Goal: Information Seeking & Learning: Check status

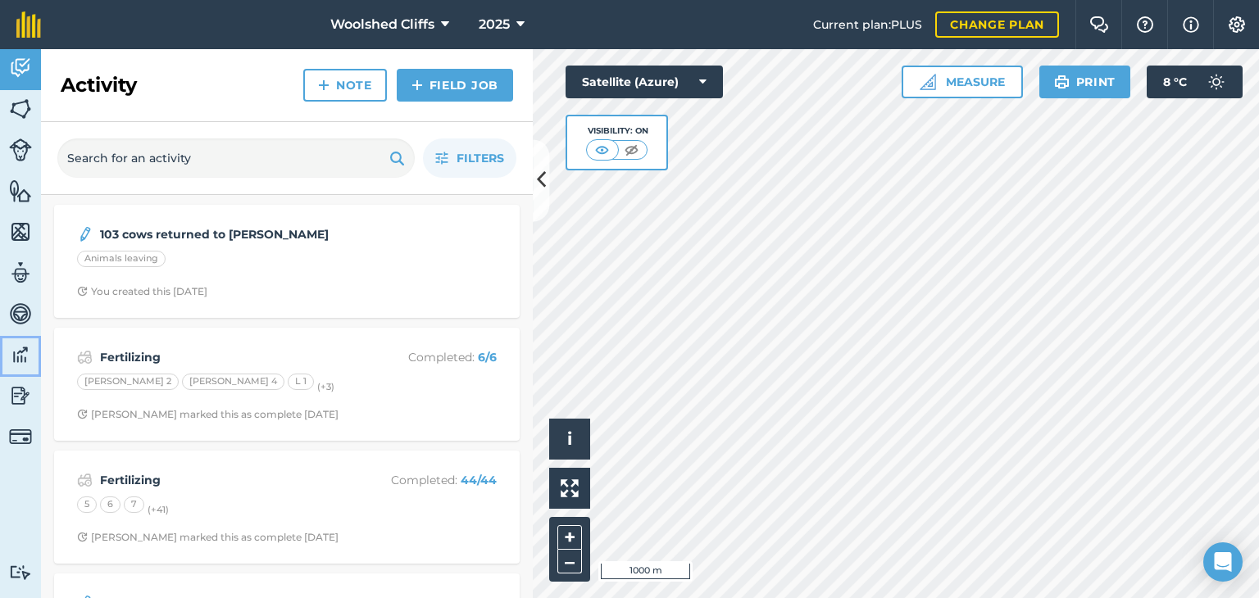
click at [25, 359] on img at bounding box center [20, 355] width 23 height 25
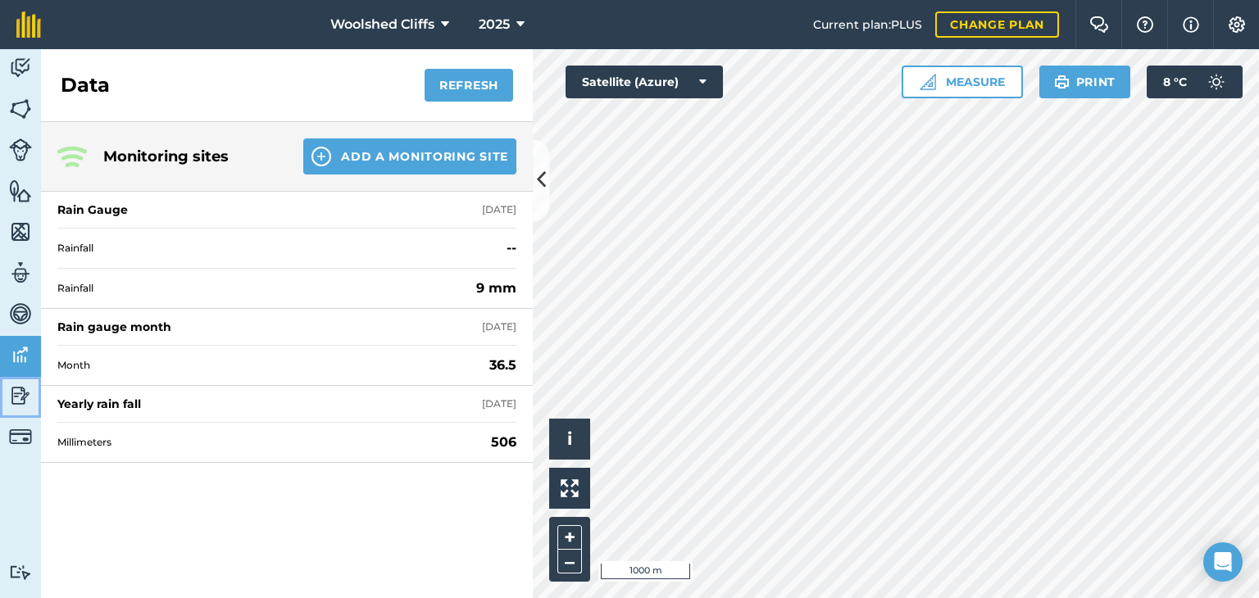
click at [20, 389] on img at bounding box center [20, 396] width 23 height 25
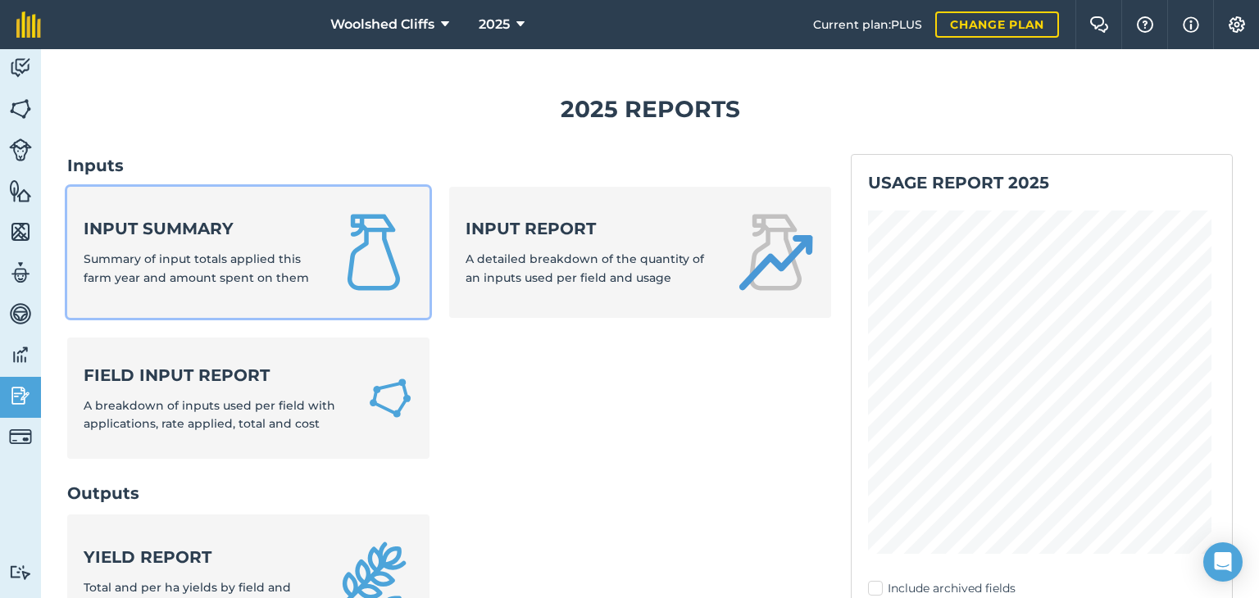
click at [232, 255] on span "Summary of input totals applied this farm year and amount spent on them" at bounding box center [196, 268] width 225 height 33
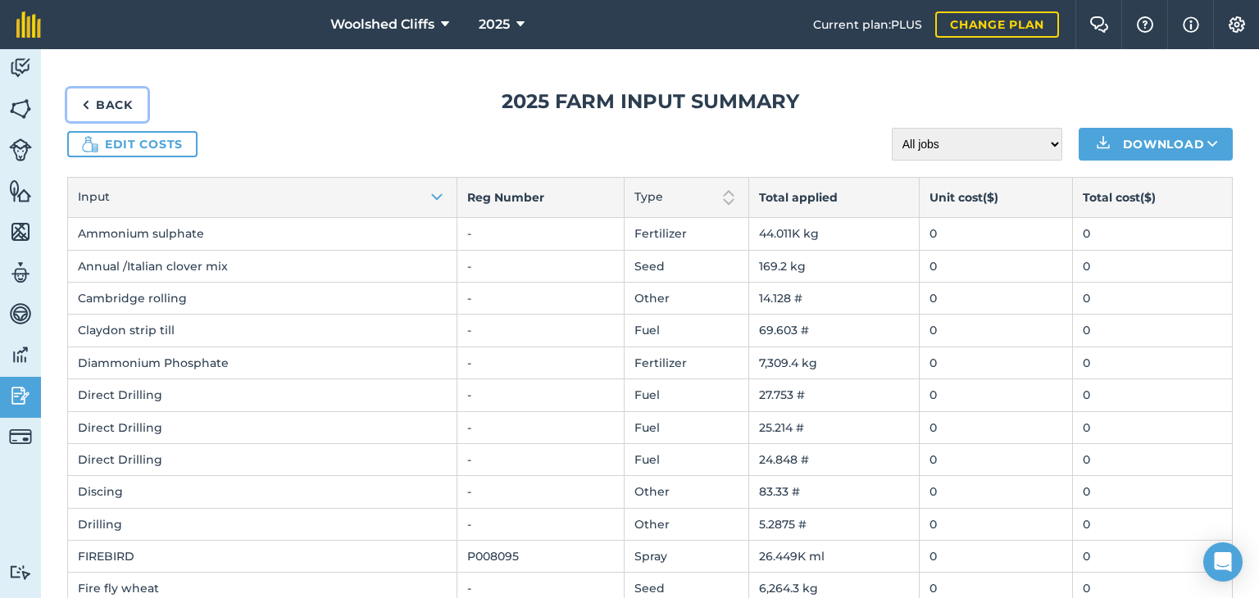
click at [111, 99] on link "Back" at bounding box center [107, 105] width 80 height 33
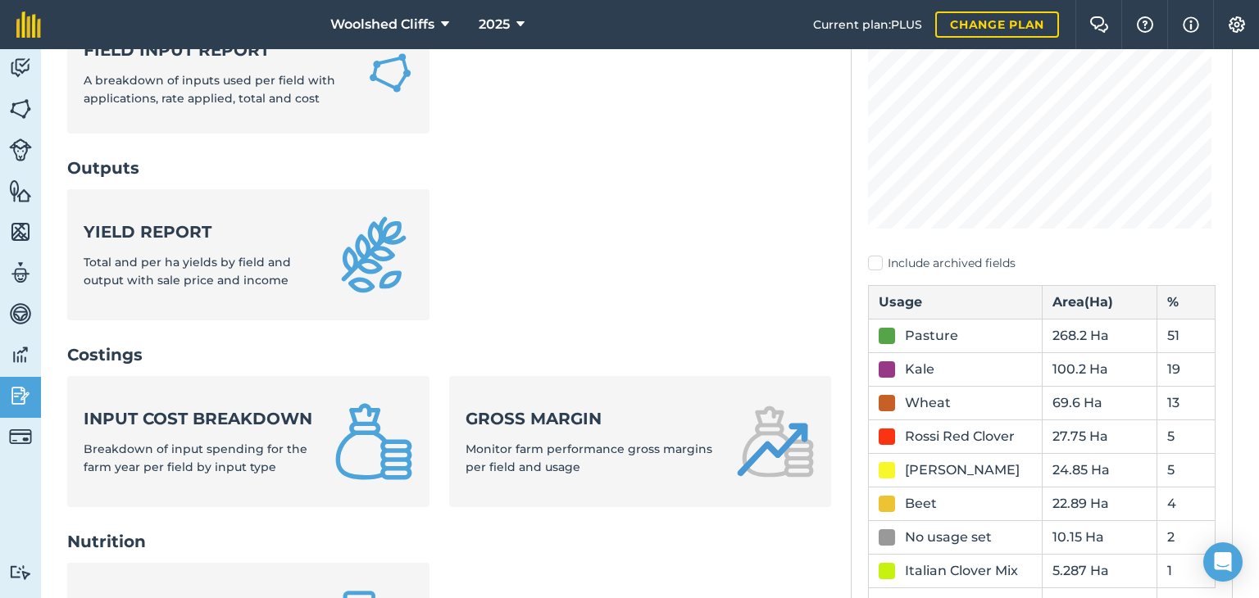
scroll to position [328, 0]
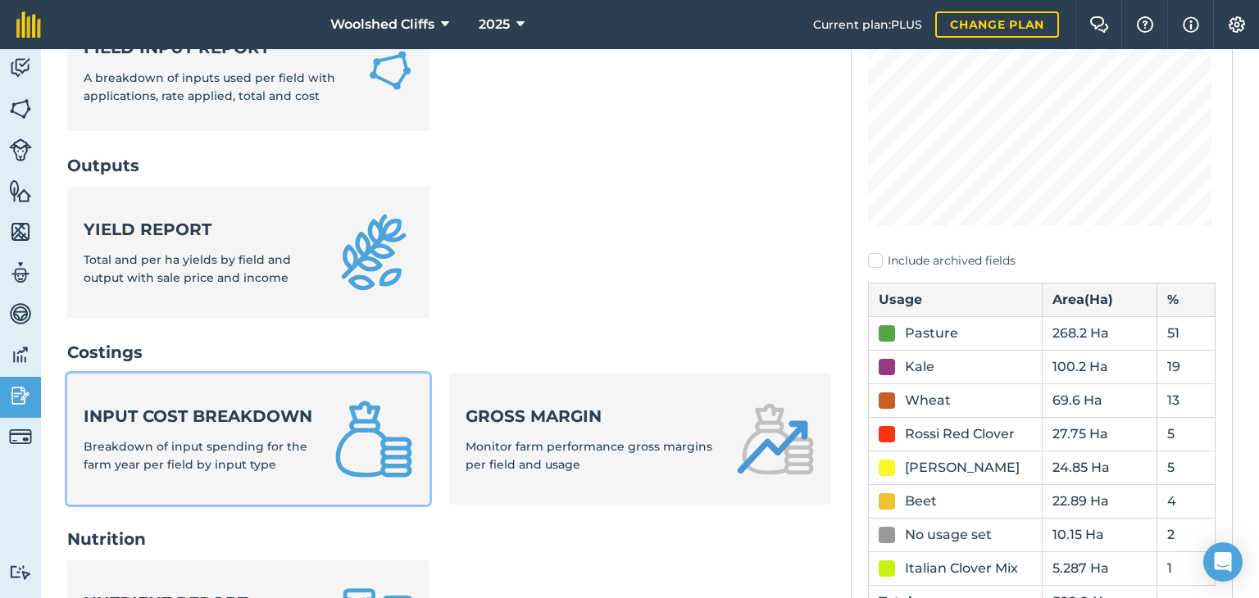
click at [166, 428] on strong "Input cost breakdown" at bounding box center [199, 416] width 231 height 23
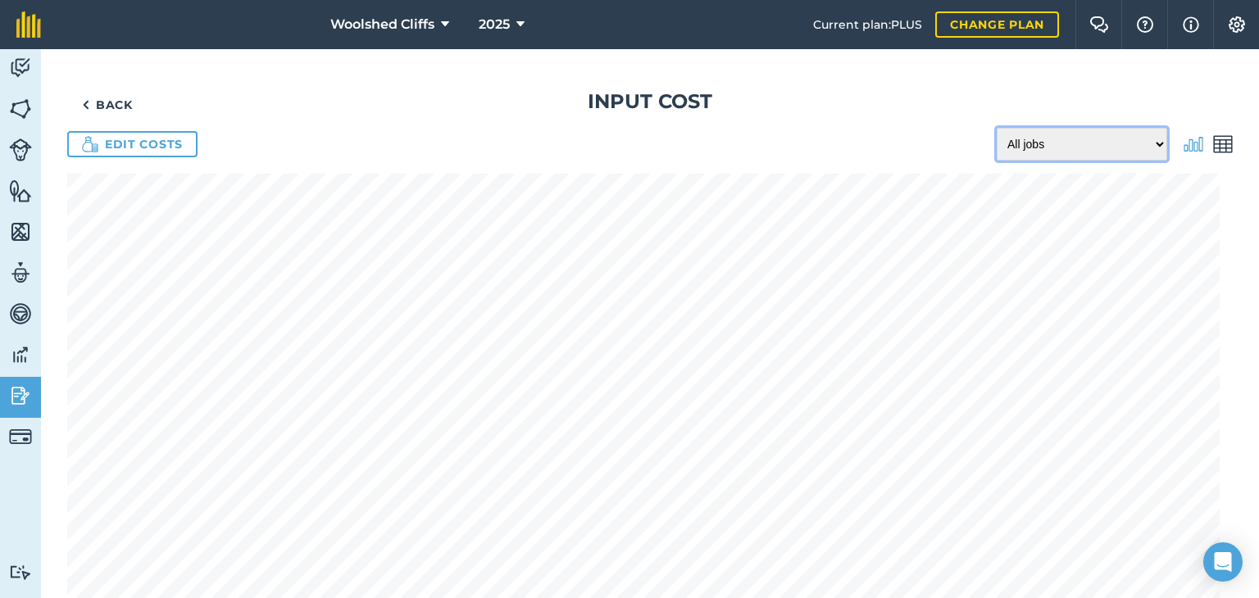
click at [1148, 142] on select "All jobs Incomplete jobs Complete jobs" at bounding box center [1082, 144] width 171 height 33
click at [21, 398] on img at bounding box center [20, 396] width 23 height 25
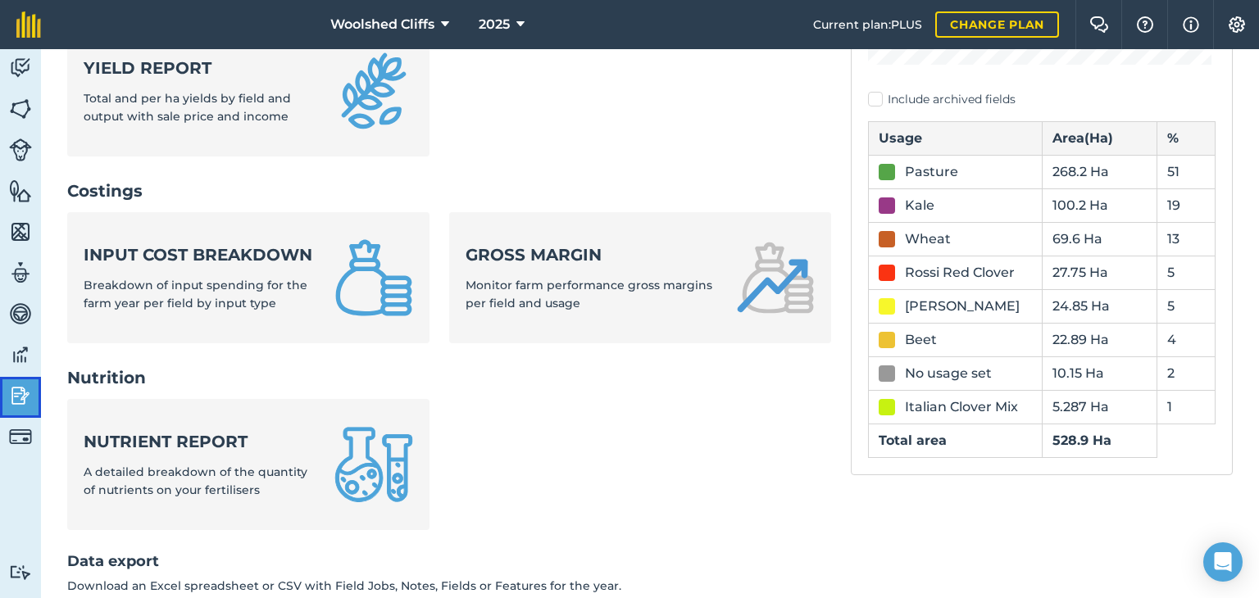
scroll to position [492, 0]
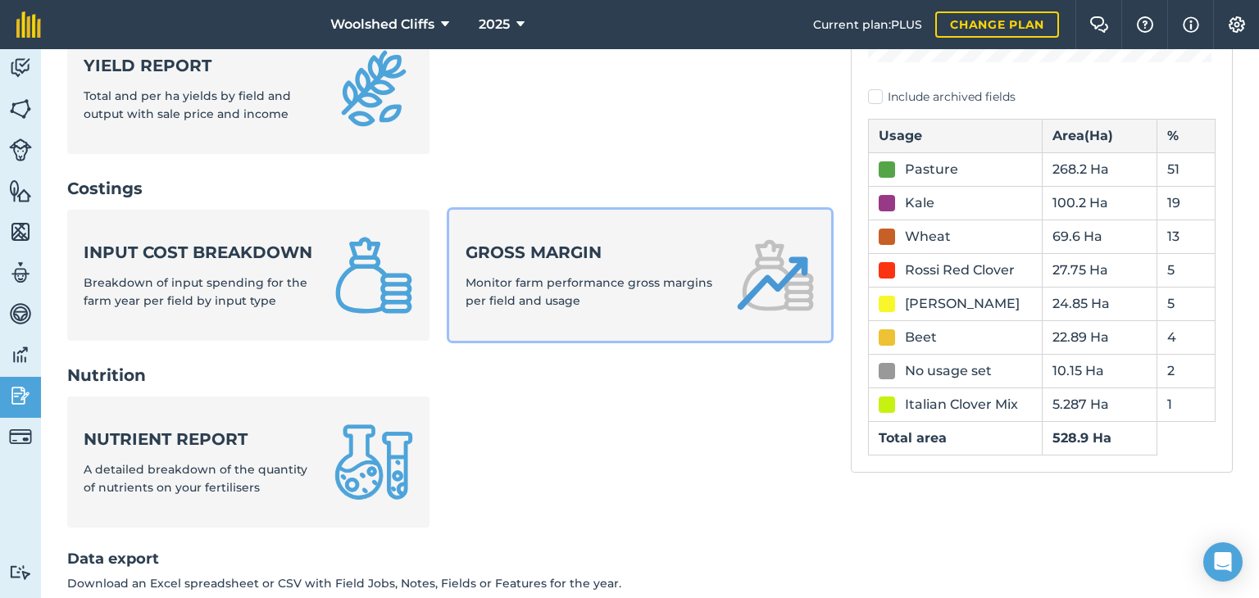
click at [571, 288] on span "Monitor farm performance gross margins per field and usage" at bounding box center [589, 291] width 247 height 33
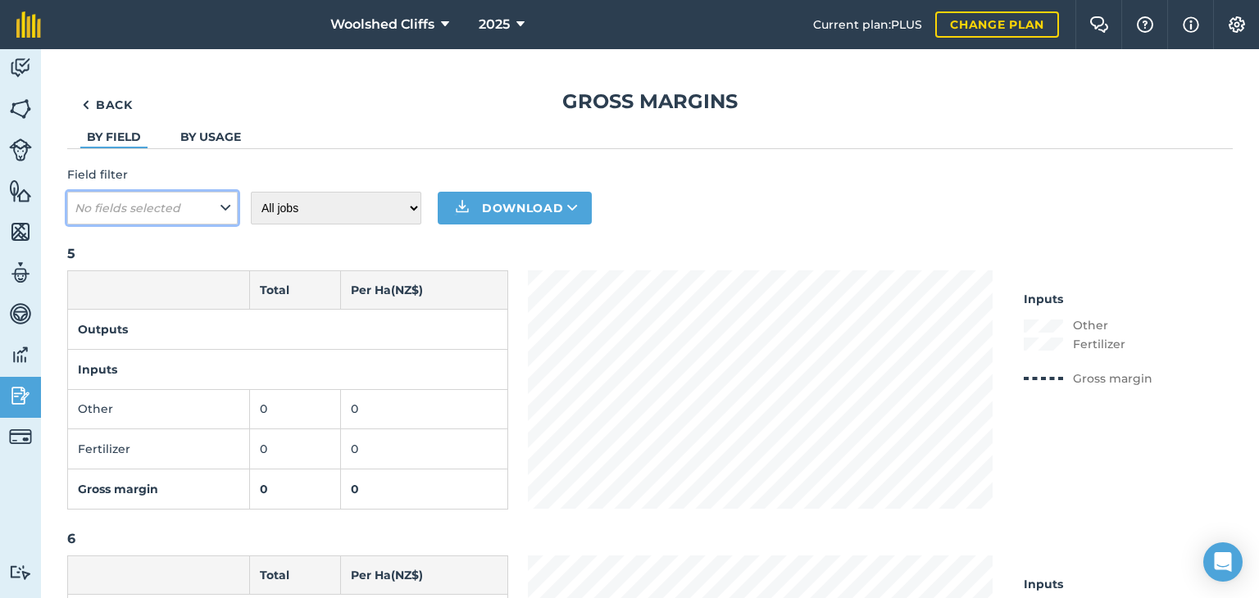
click at [225, 207] on icon at bounding box center [226, 208] width 10 height 18
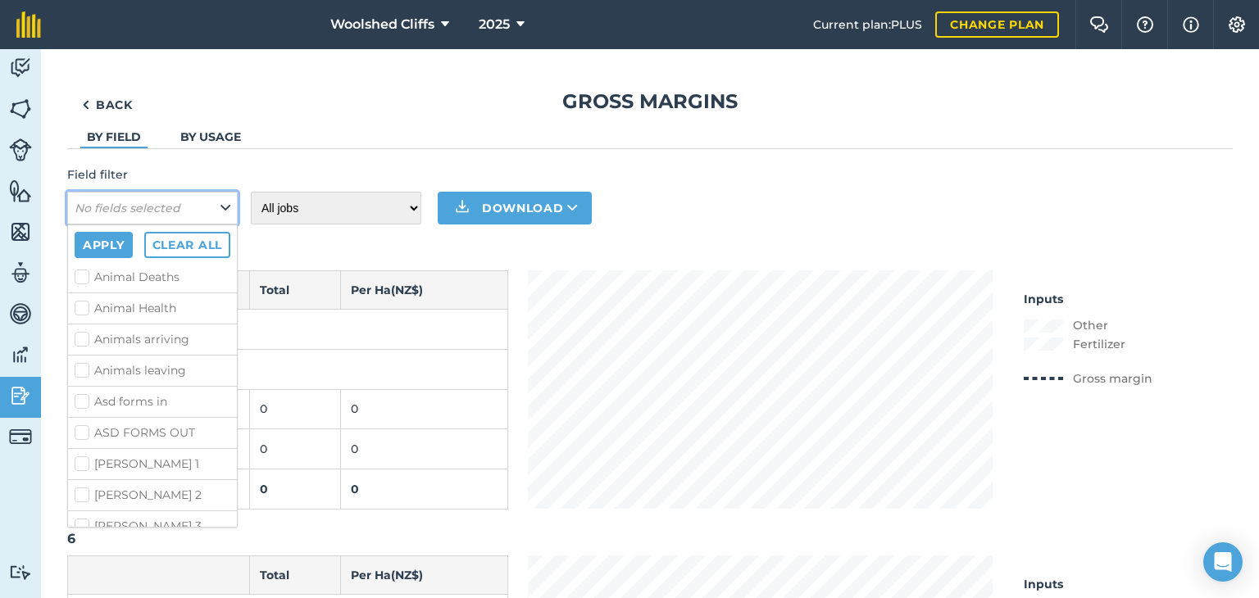
scroll to position [2213, 0]
click at [115, 364] on label "[PERSON_NAME] 1" at bounding box center [153, 372] width 156 height 17
click at [85, 364] on input "[PERSON_NAME] 1" at bounding box center [80, 369] width 11 height 11
checkbox input "true"
click at [108, 239] on button "Apply" at bounding box center [104, 245] width 58 height 26
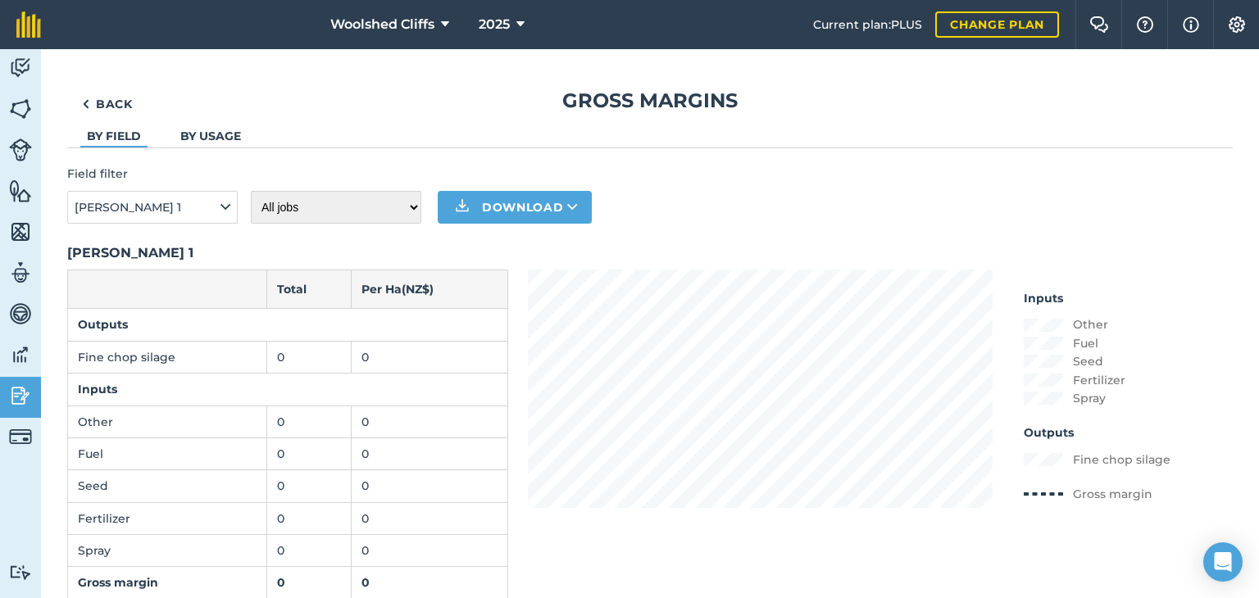
scroll to position [0, 0]
click at [229, 212] on icon at bounding box center [226, 208] width 10 height 18
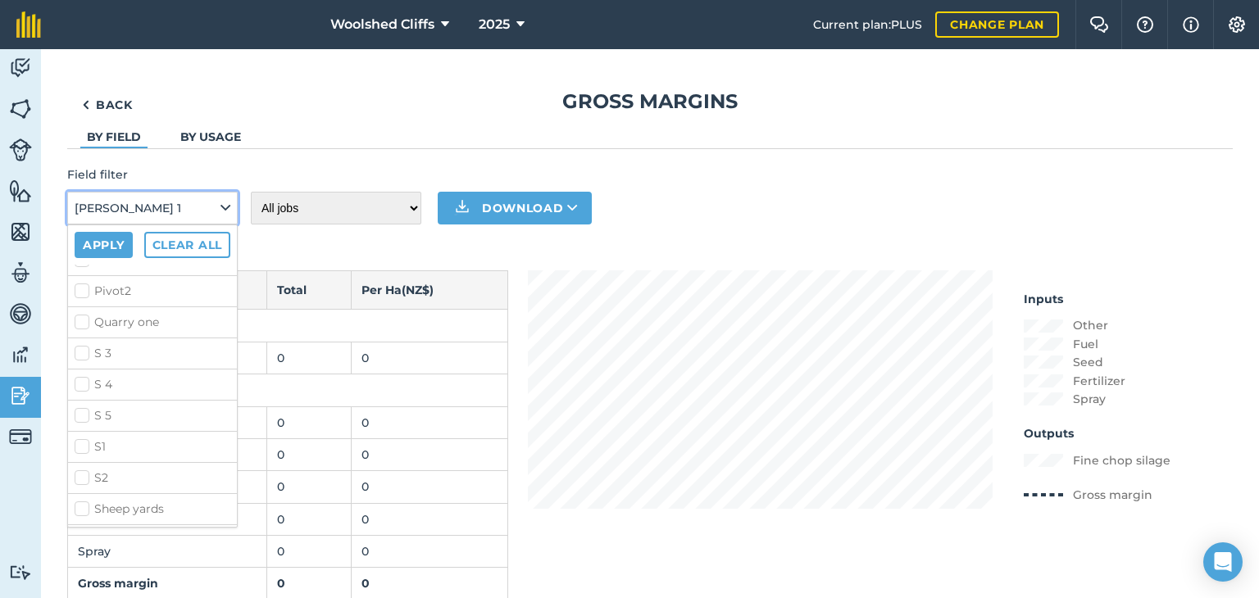
scroll to position [3853, 0]
click at [121, 375] on label "S 4" at bounding box center [153, 383] width 156 height 17
click at [85, 375] on input "S 4" at bounding box center [80, 380] width 11 height 11
checkbox input "true"
click at [89, 239] on button "Apply" at bounding box center [104, 245] width 58 height 26
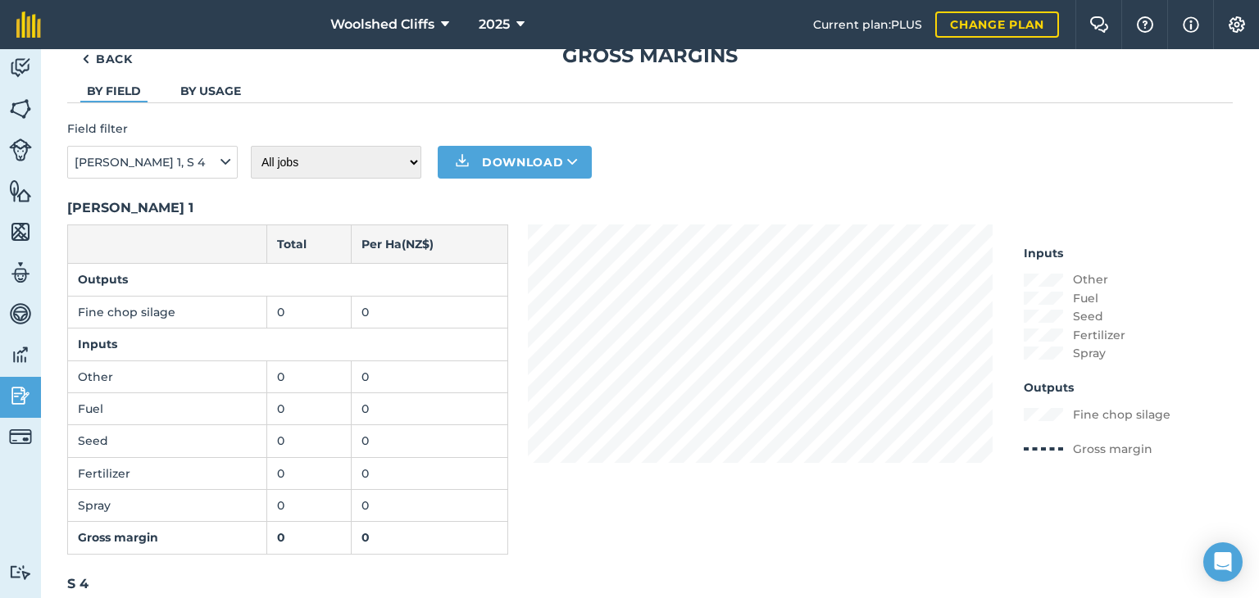
scroll to position [0, 0]
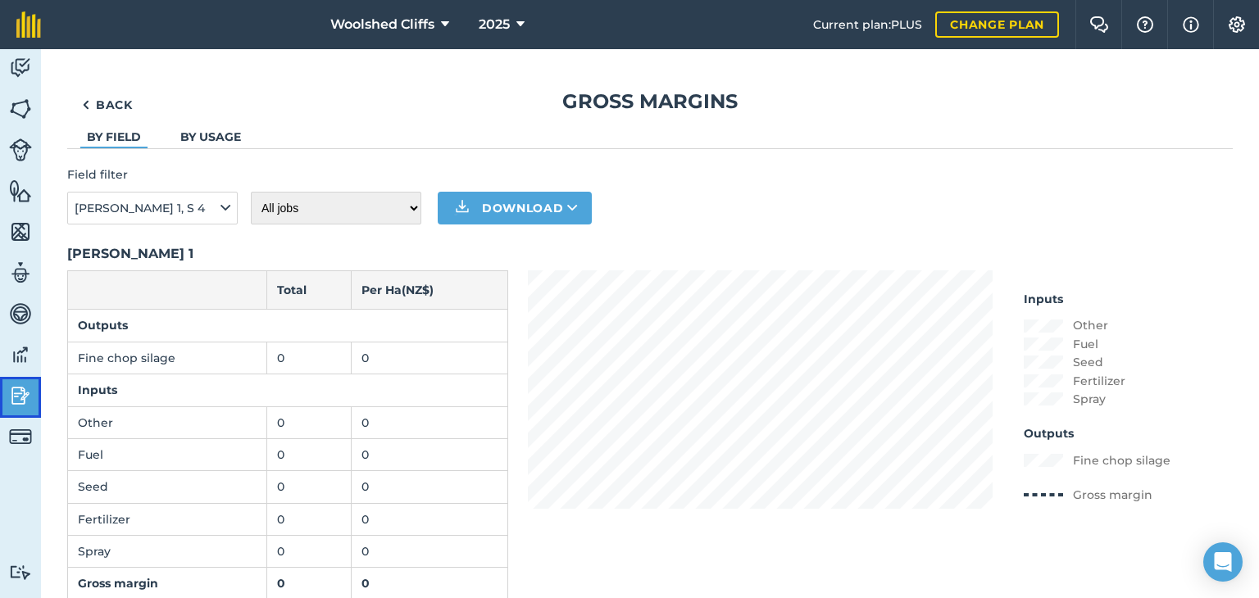
click at [21, 391] on img at bounding box center [20, 396] width 23 height 25
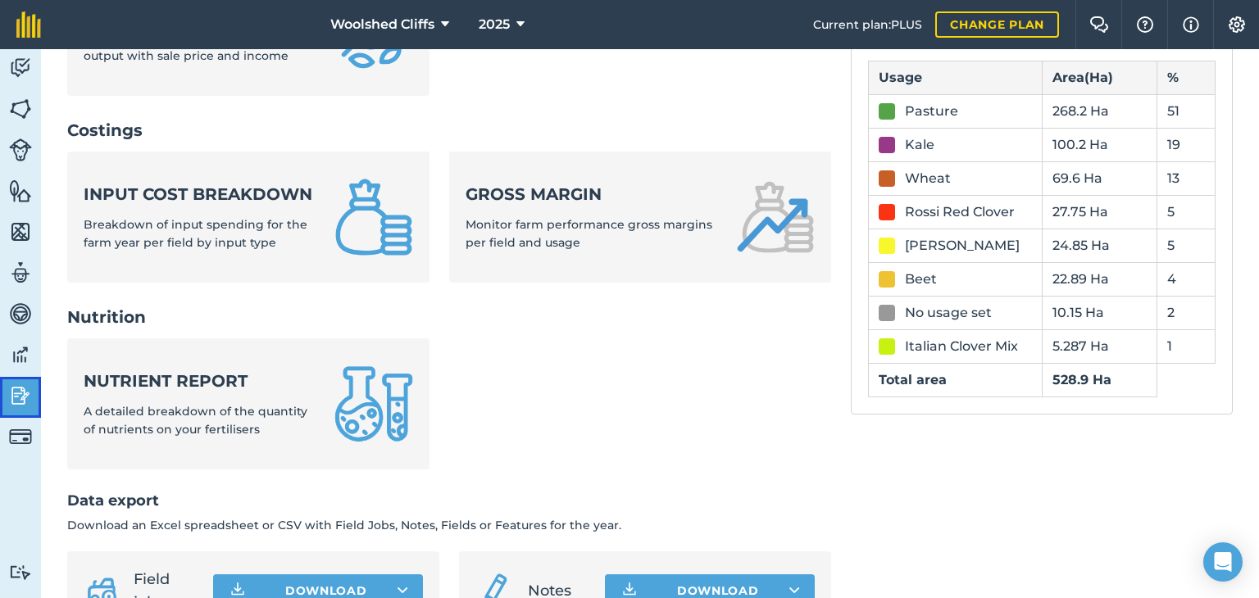
scroll to position [549, 0]
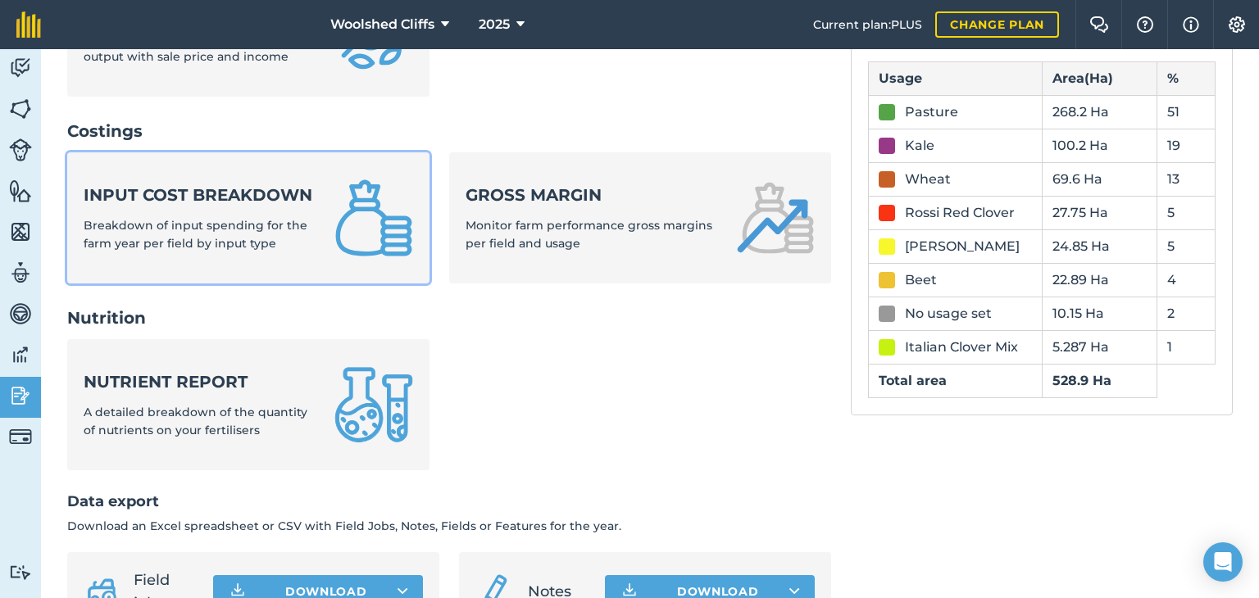
click at [191, 228] on div "Input cost breakdown Breakdown of input spending for the farm year per field by…" at bounding box center [199, 219] width 231 height 70
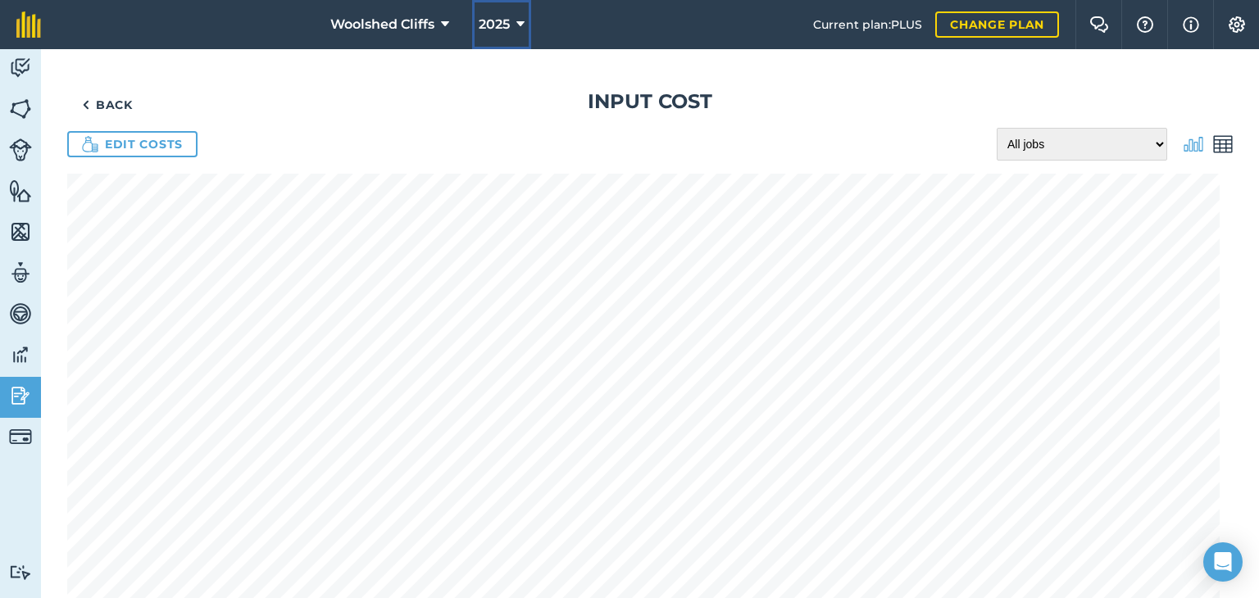
click at [518, 24] on icon at bounding box center [520, 25] width 8 height 20
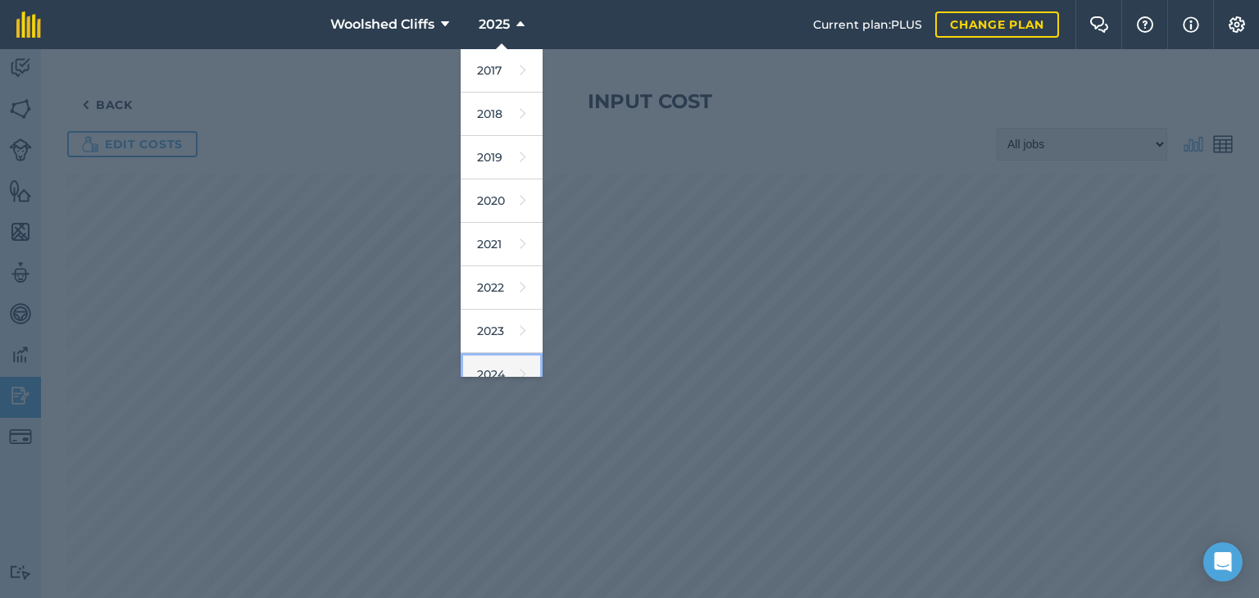
click at [498, 366] on link "2024" at bounding box center [502, 374] width 82 height 43
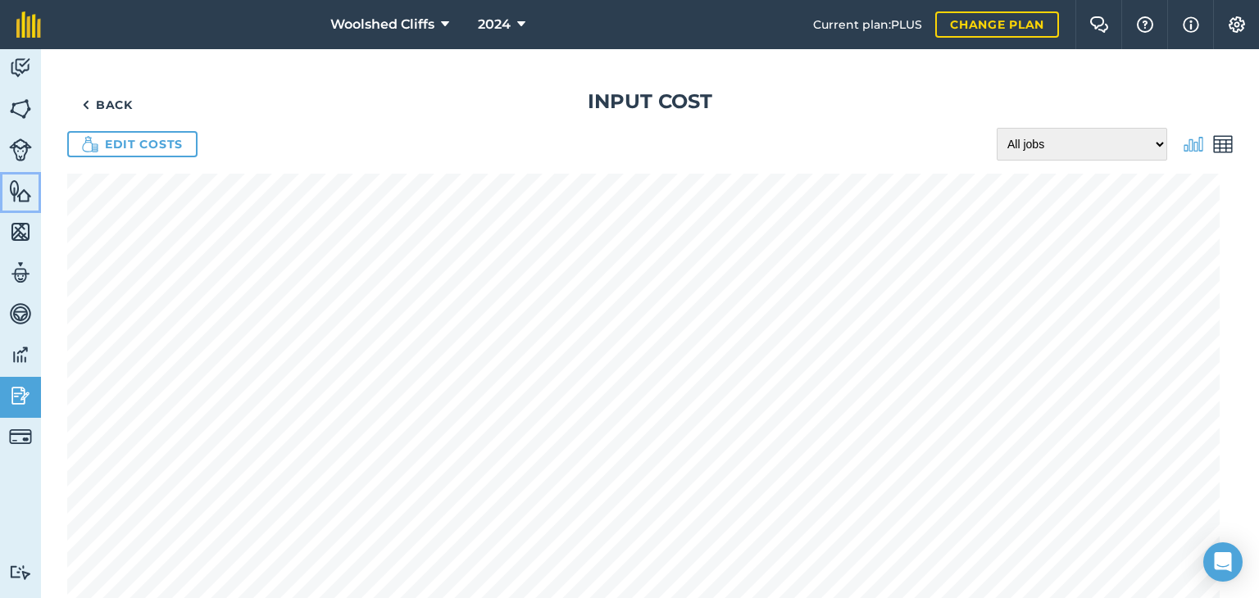
click at [13, 198] on img at bounding box center [20, 191] width 23 height 25
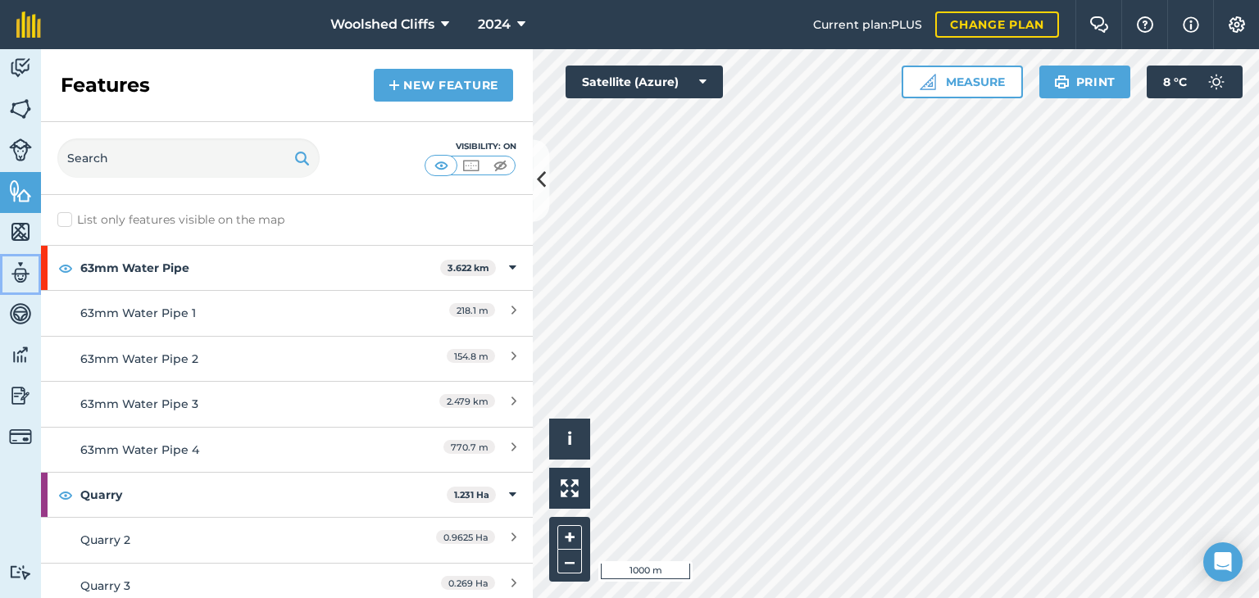
click at [21, 271] on img at bounding box center [20, 273] width 23 height 25
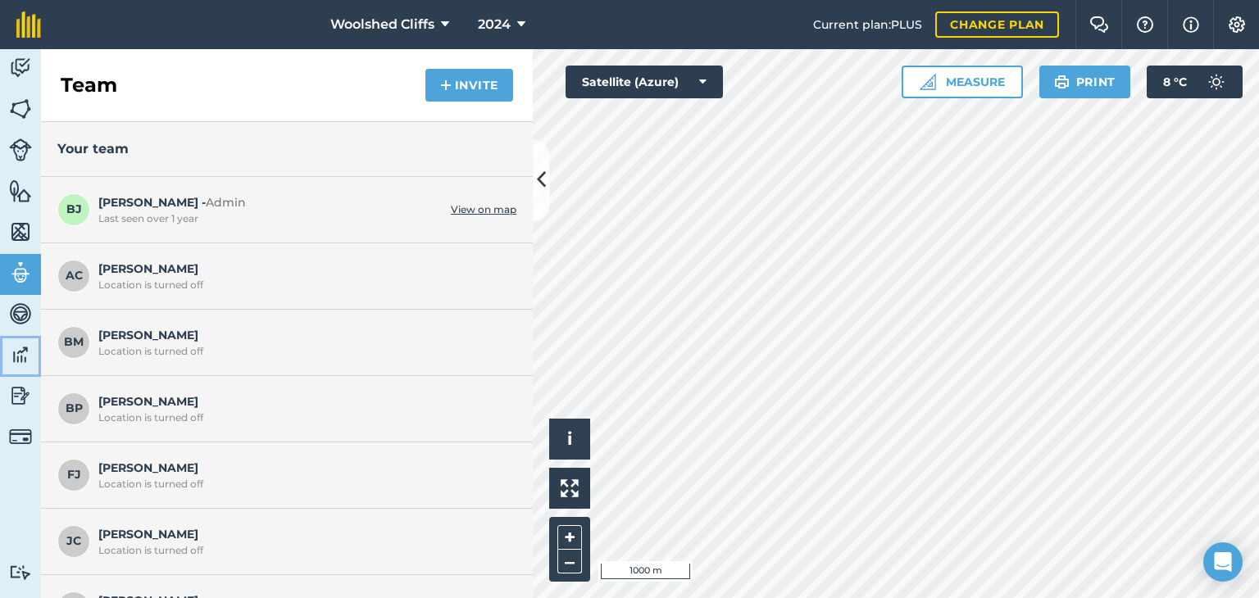
click at [16, 348] on img at bounding box center [20, 355] width 23 height 25
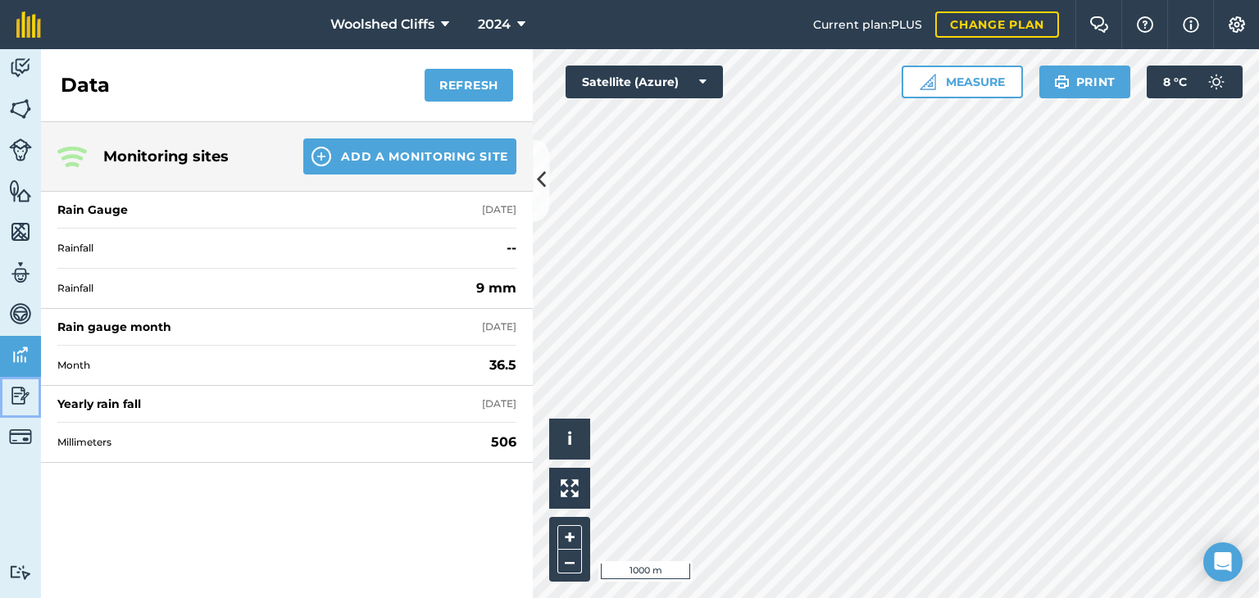
click at [18, 401] on img at bounding box center [20, 396] width 23 height 25
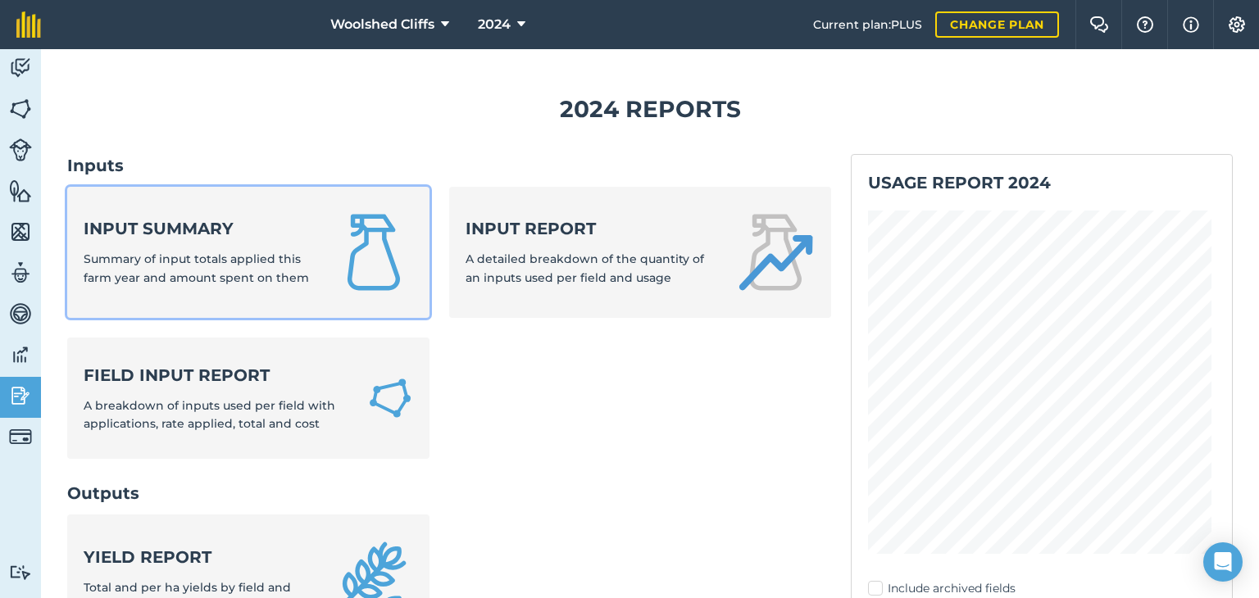
click at [193, 257] on span "Summary of input totals applied this farm year and amount spent on them" at bounding box center [196, 268] width 225 height 33
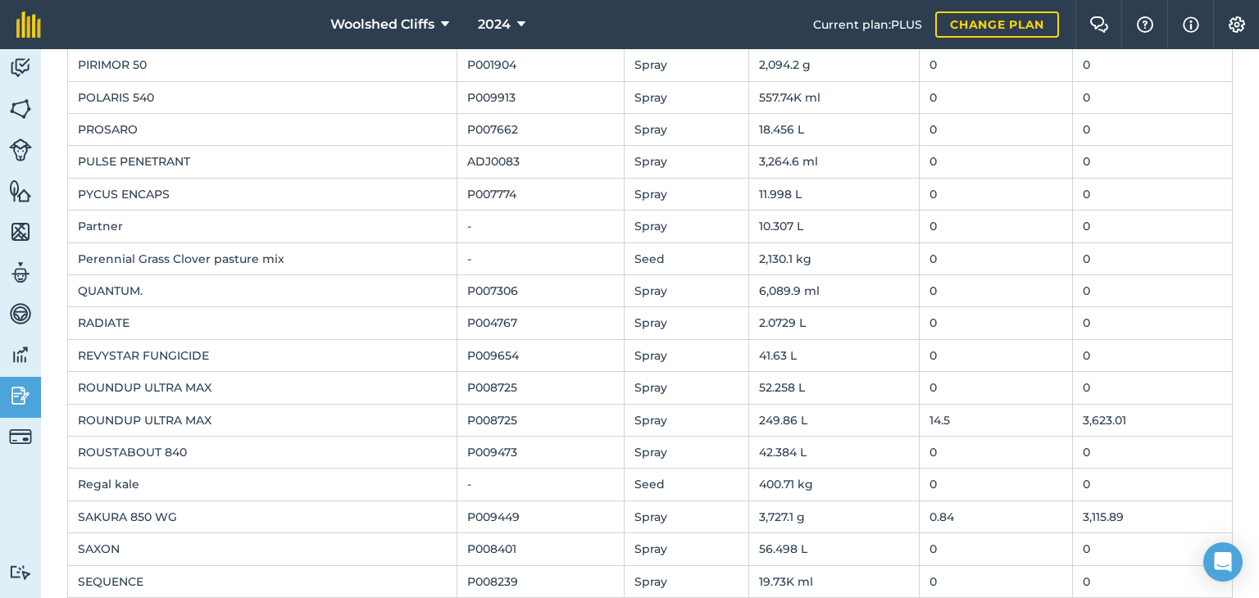
scroll to position [2486, 0]
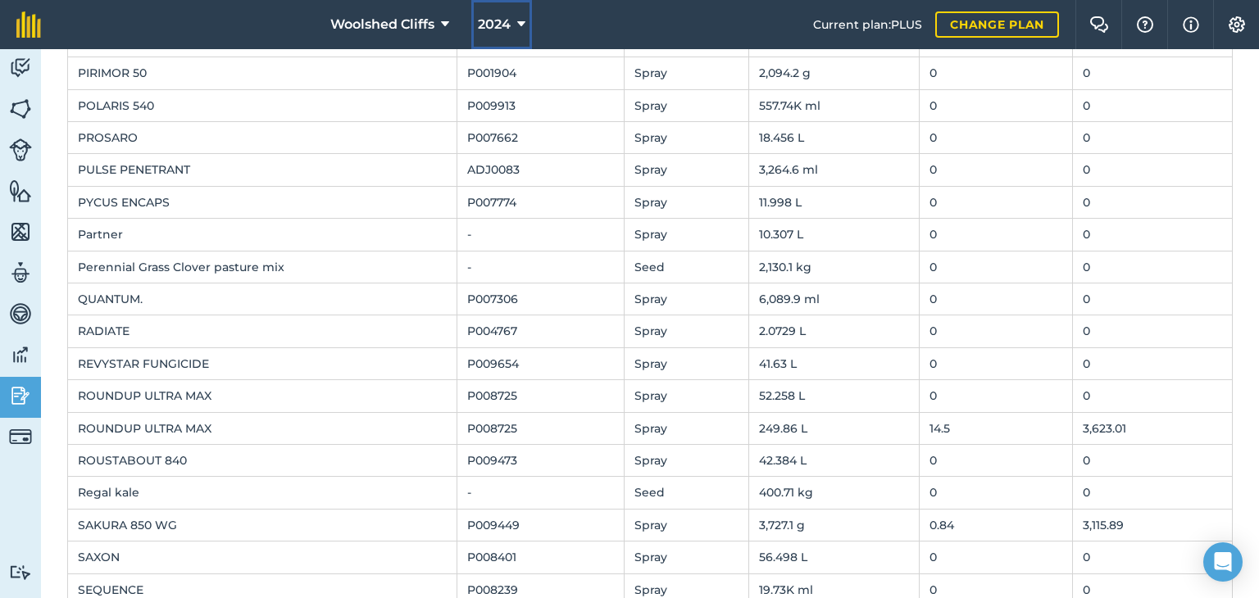
click at [521, 25] on icon at bounding box center [521, 25] width 8 height 20
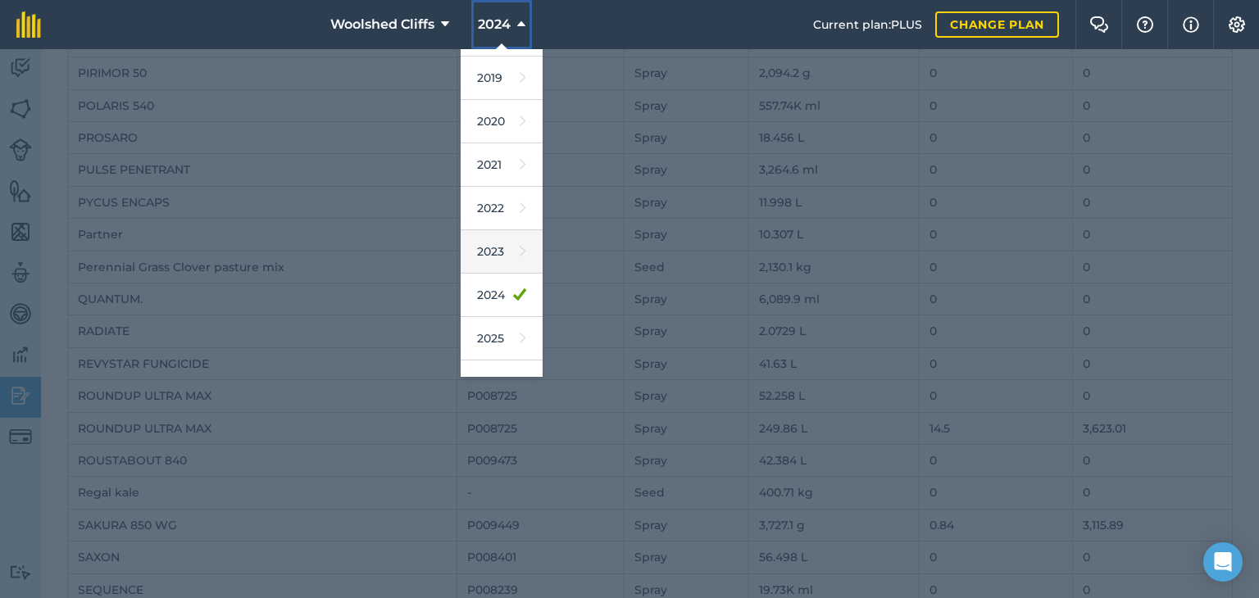
scroll to position [82, 0]
click at [489, 334] on link "2025" at bounding box center [502, 336] width 82 height 43
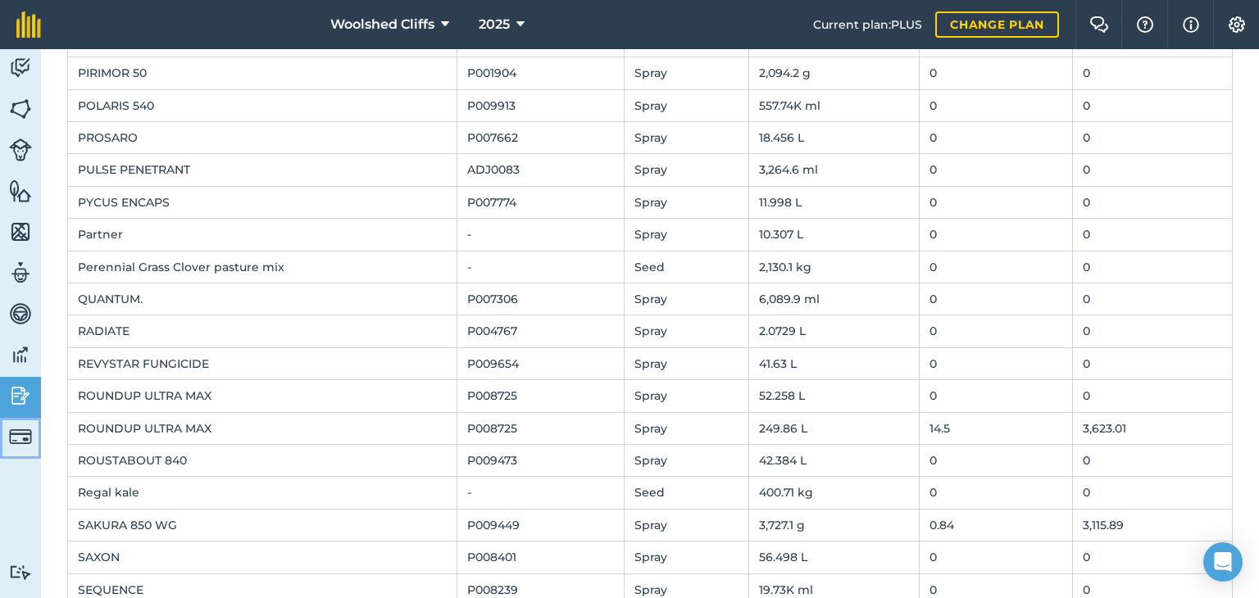
click at [18, 434] on img at bounding box center [20, 436] width 23 height 23
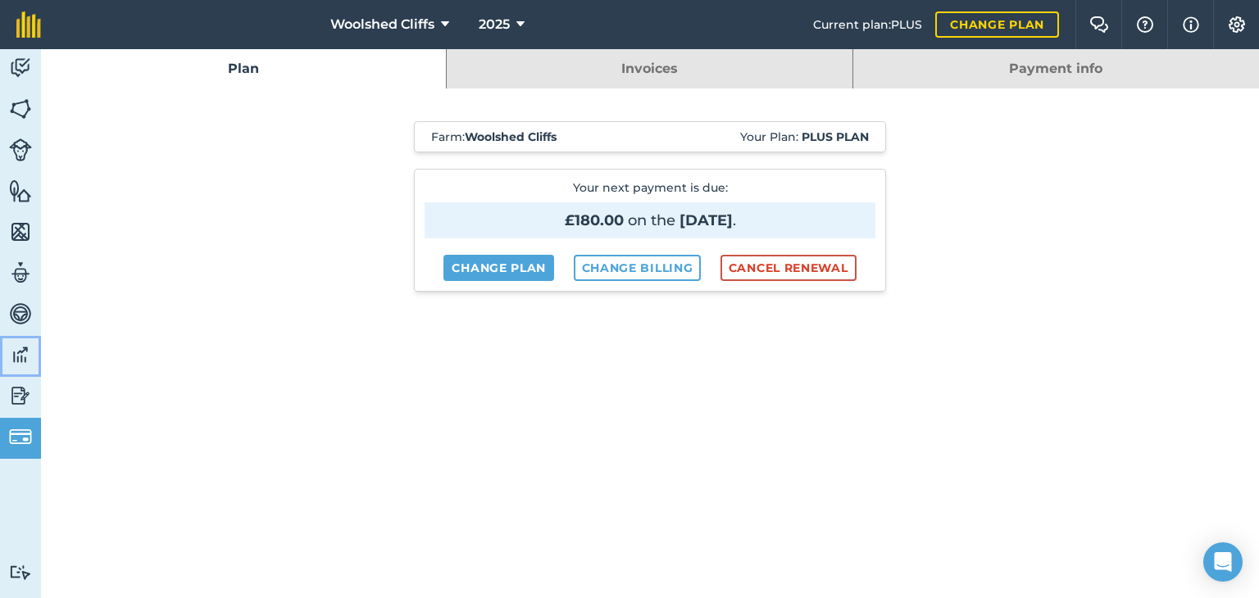
click at [26, 359] on img at bounding box center [20, 355] width 23 height 25
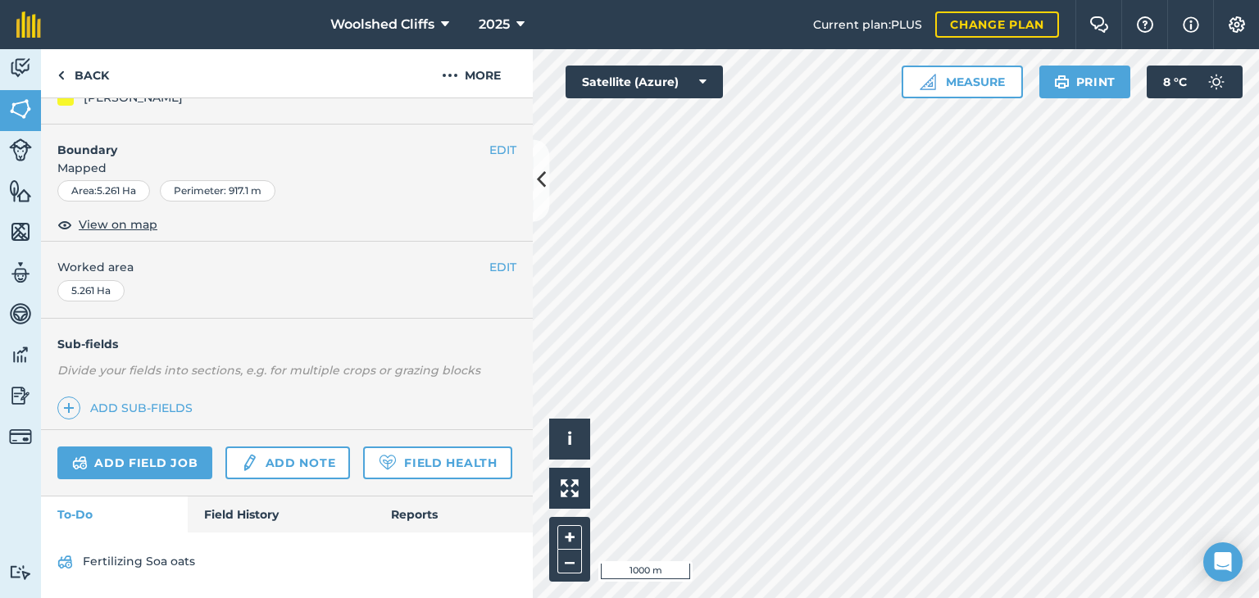
scroll to position [231, 0]
drag, startPoint x: 408, startPoint y: 516, endPoint x: 399, endPoint y: 512, distance: 10.3
click at [408, 516] on link "Reports" at bounding box center [454, 515] width 158 height 36
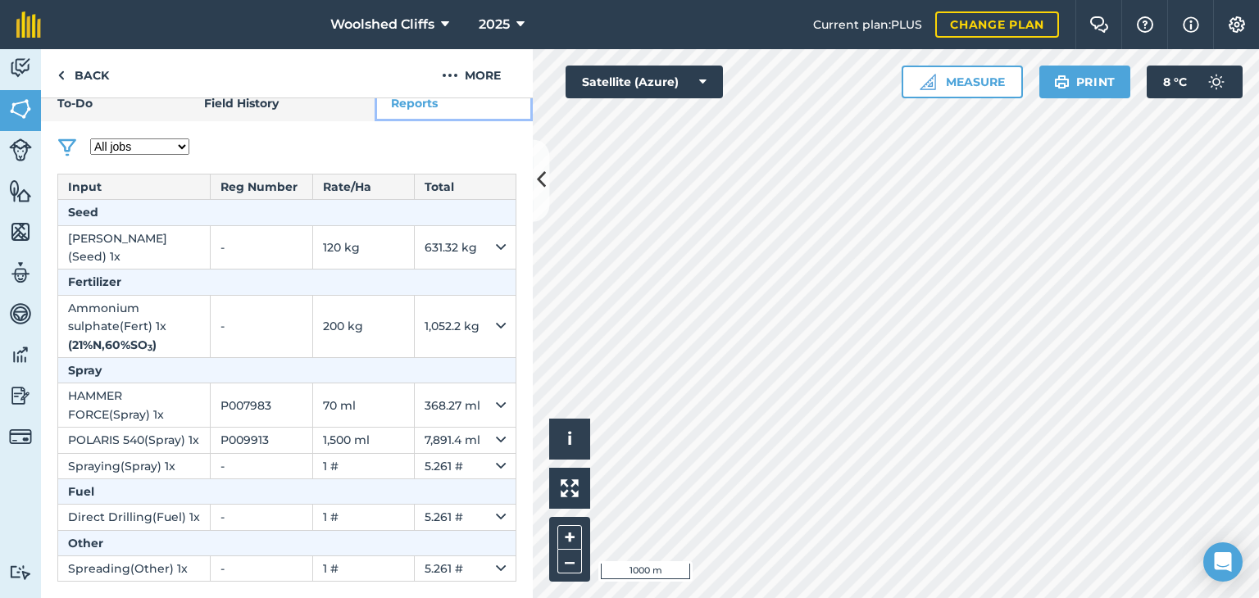
scroll to position [659, 0]
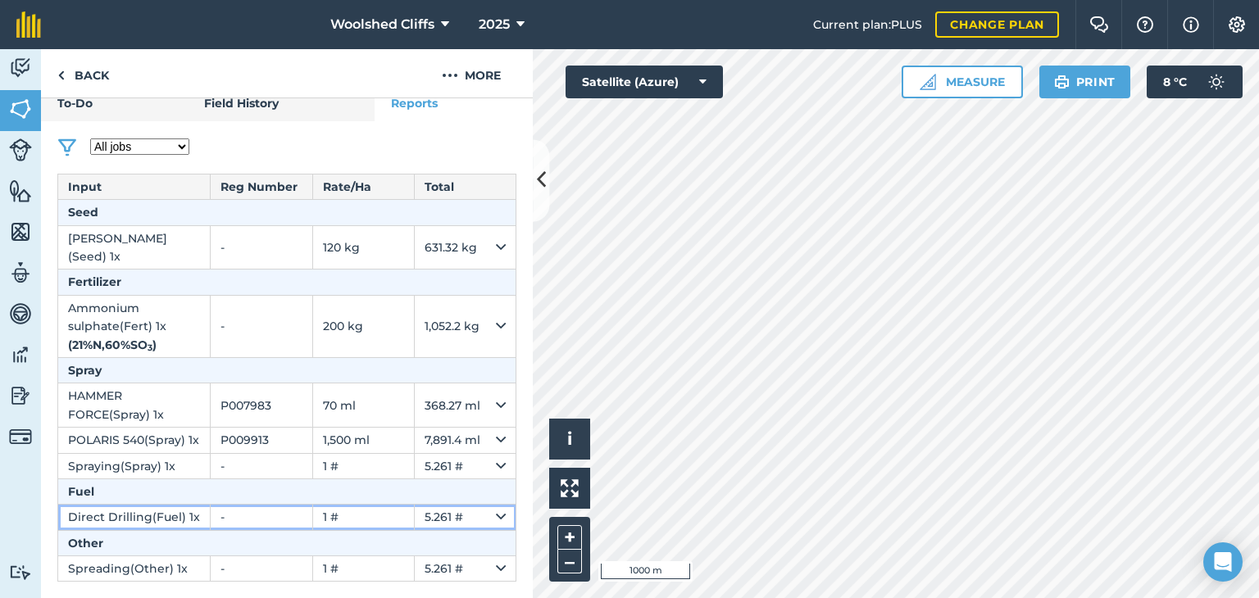
click at [496, 508] on icon at bounding box center [501, 517] width 10 height 18
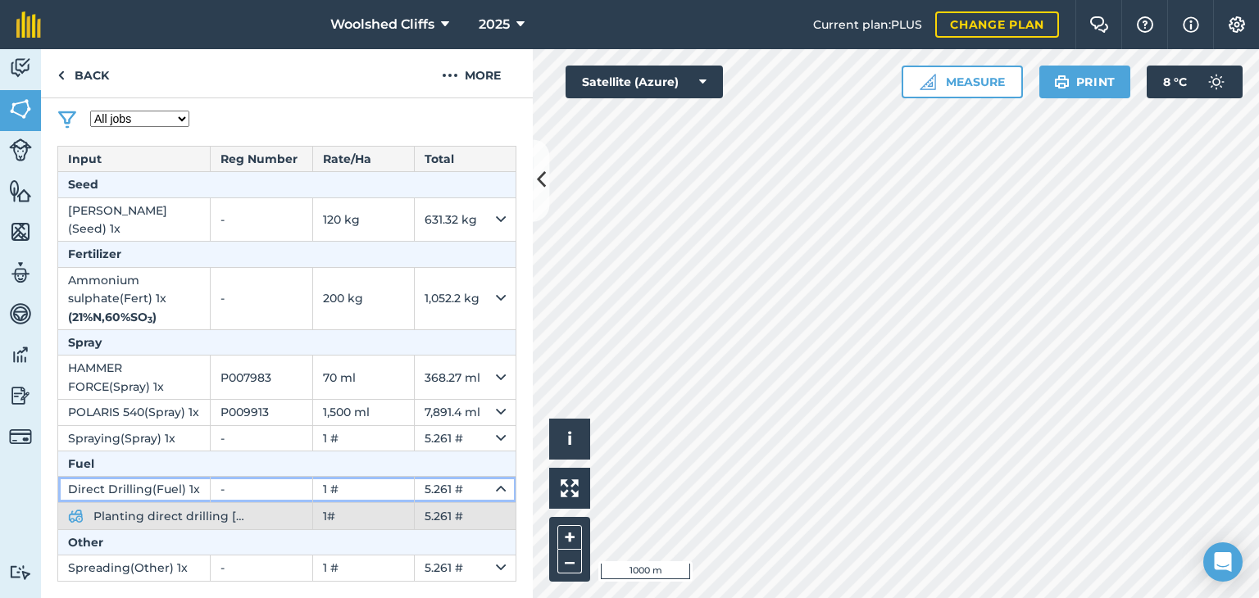
click at [390, 503] on td "1 #" at bounding box center [363, 489] width 102 height 25
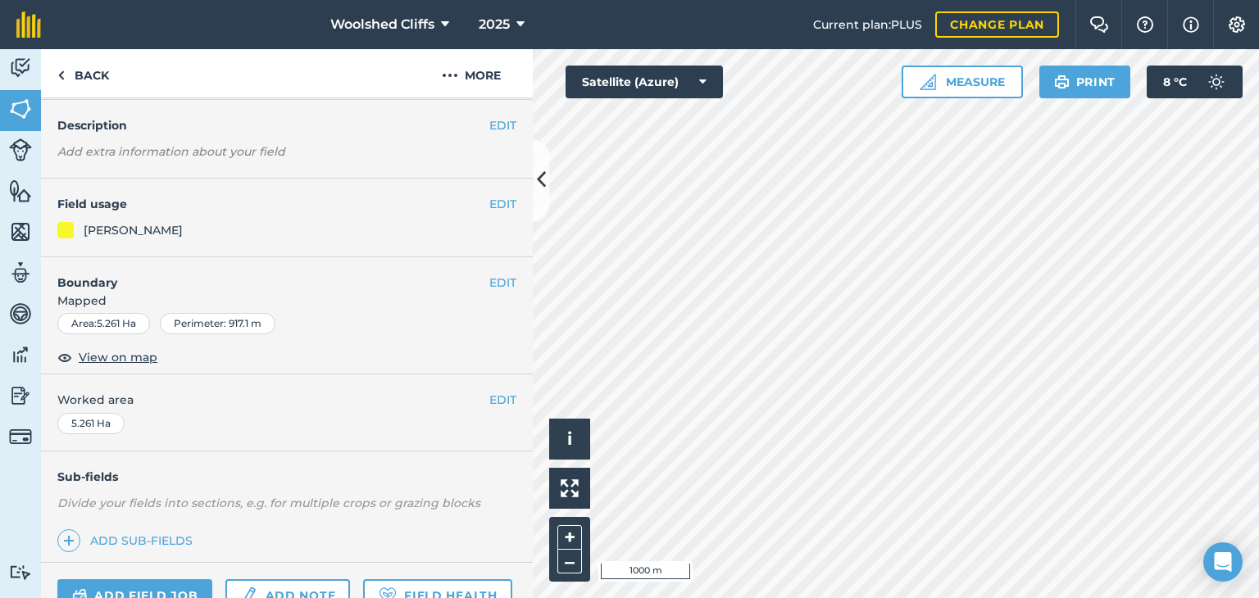
scroll to position [0, 0]
